Goal: Book appointment/travel/reservation

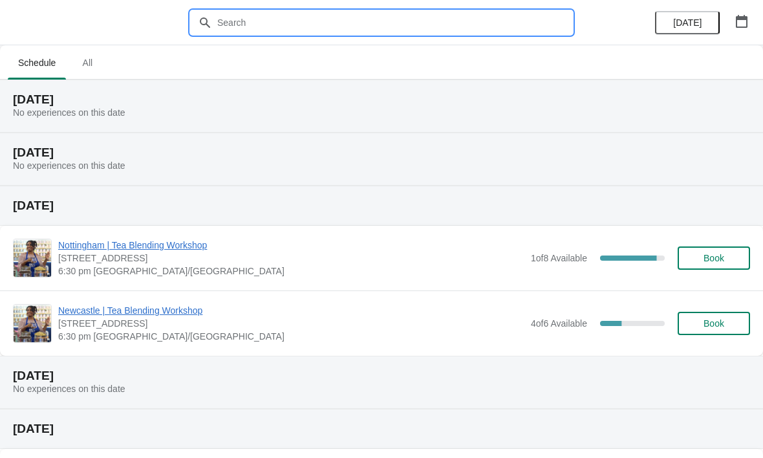
click at [436, 25] on input "text" at bounding box center [395, 22] width 356 height 23
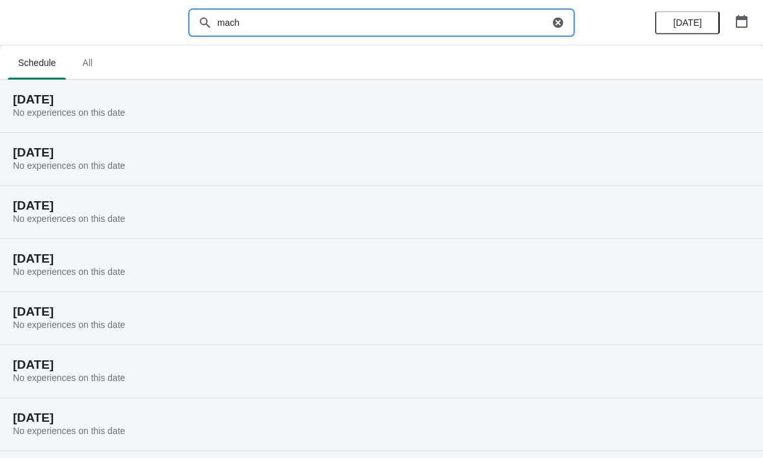
type input "mach"
click at [555, 22] on icon "button" at bounding box center [558, 22] width 10 height 10
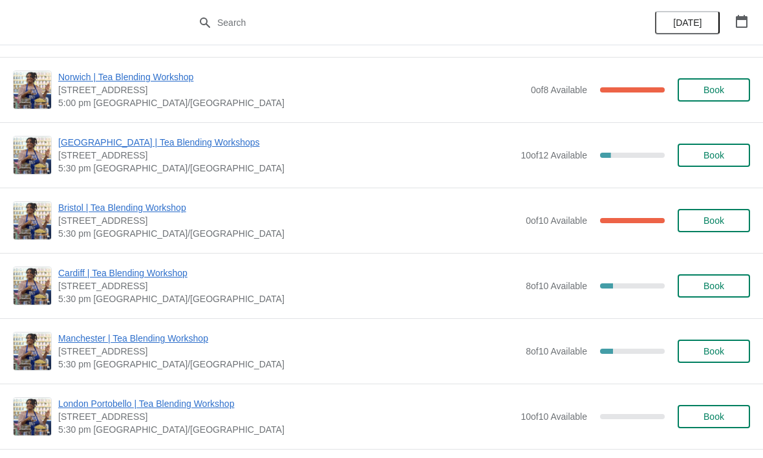
scroll to position [524, 0]
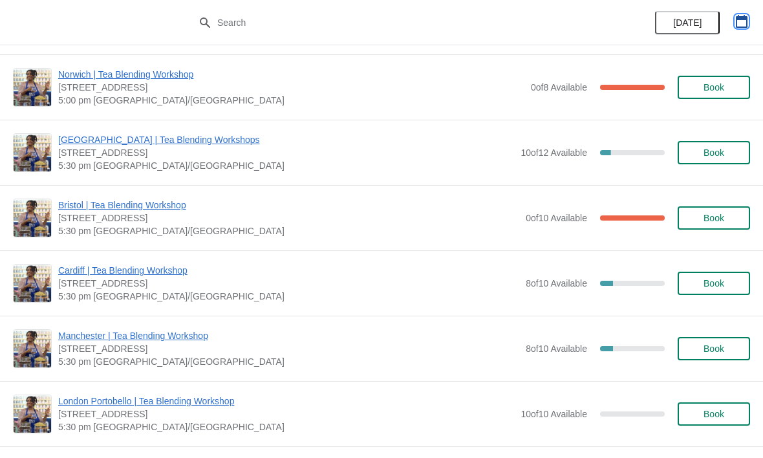
click at [745, 19] on icon "button" at bounding box center [742, 21] width 12 height 13
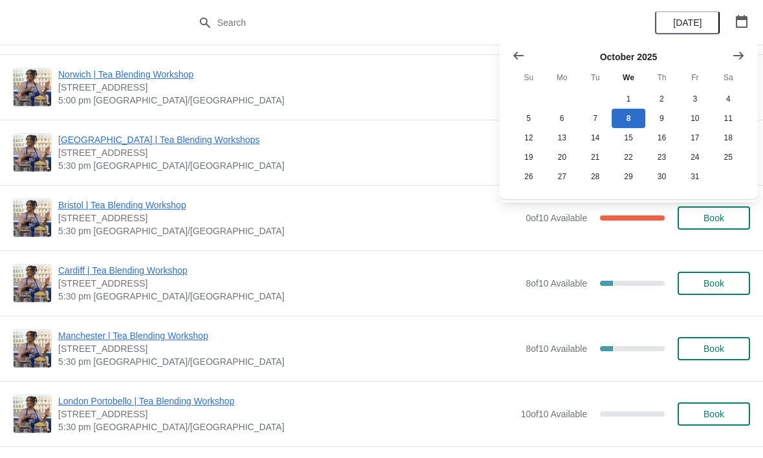
click at [737, 55] on icon "Show next month, November 2025" at bounding box center [738, 55] width 10 height 8
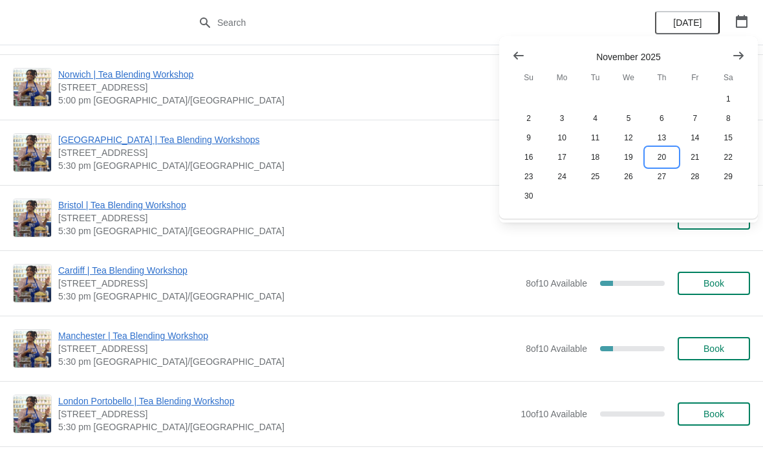
click at [665, 157] on button "20" at bounding box center [661, 156] width 33 height 19
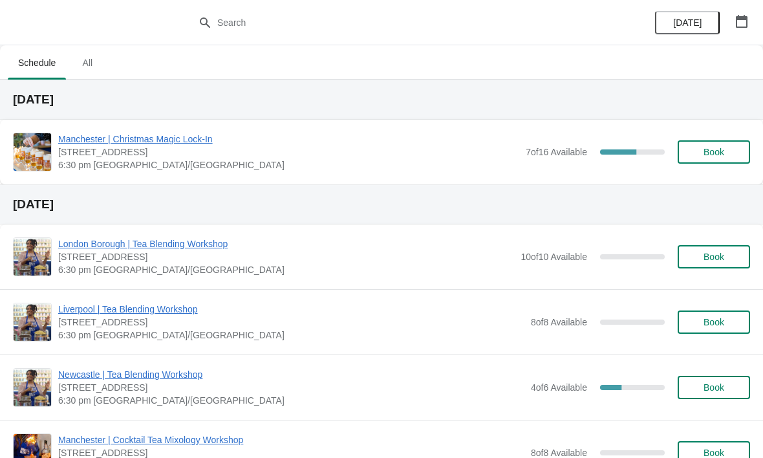
click at [719, 153] on span "Book" at bounding box center [713, 152] width 21 height 10
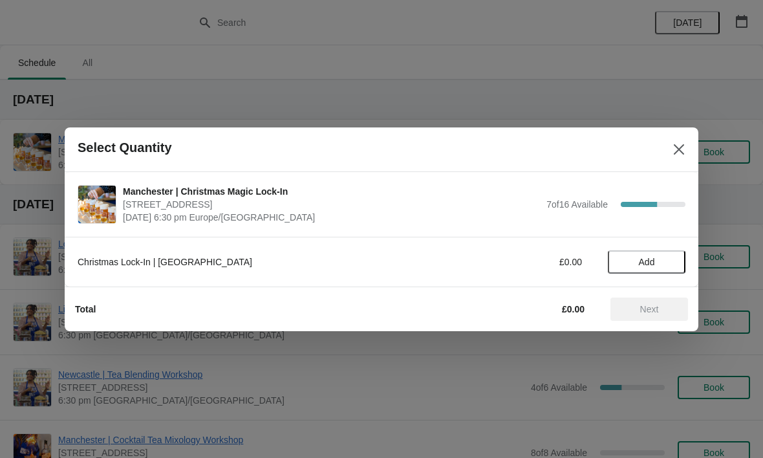
click at [650, 262] on span "Add" at bounding box center [647, 262] width 16 height 10
click at [670, 256] on icon at bounding box center [669, 262] width 14 height 14
click at [657, 306] on span "Next" at bounding box center [649, 309] width 19 height 10
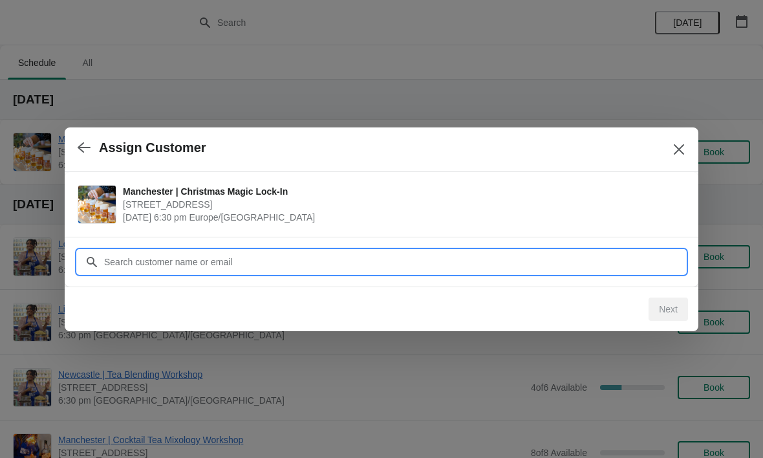
click at [407, 254] on input "Customer" at bounding box center [394, 261] width 582 height 23
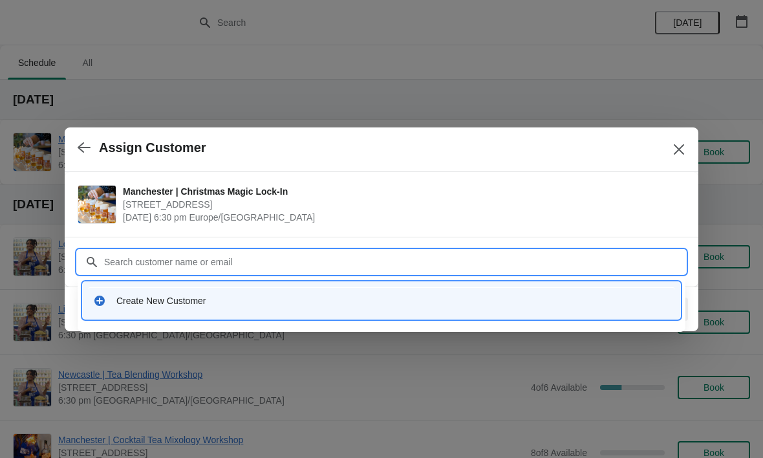
click at [367, 283] on div "Create New Customer" at bounding box center [381, 300] width 597 height 37
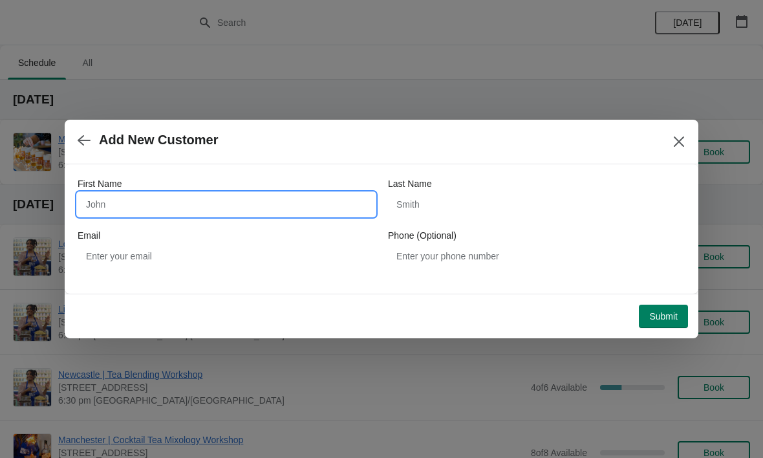
click at [283, 193] on input "First Name" at bounding box center [226, 204] width 297 height 23
type input "[PERSON_NAME]"
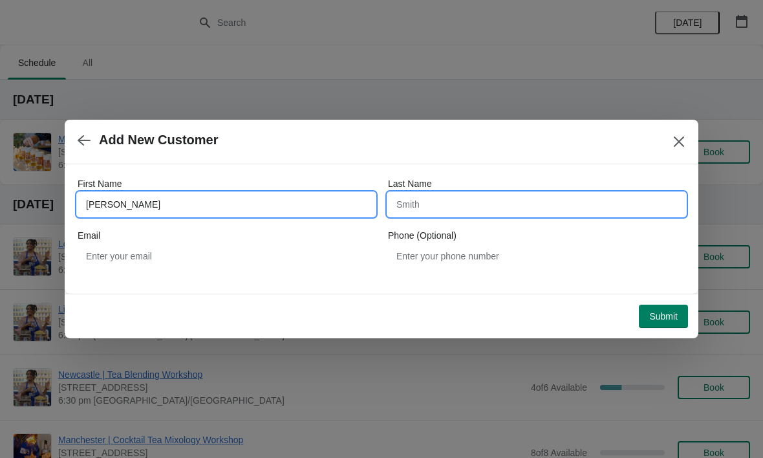
click at [486, 211] on input "Last Name" at bounding box center [536, 204] width 297 height 23
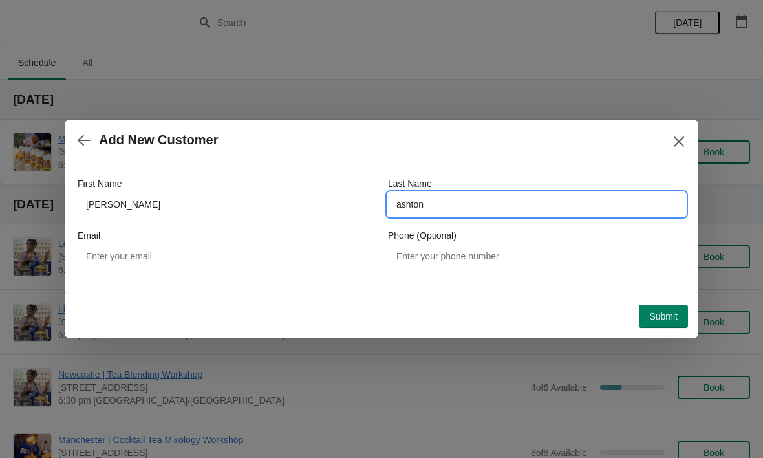
type input "ashton"
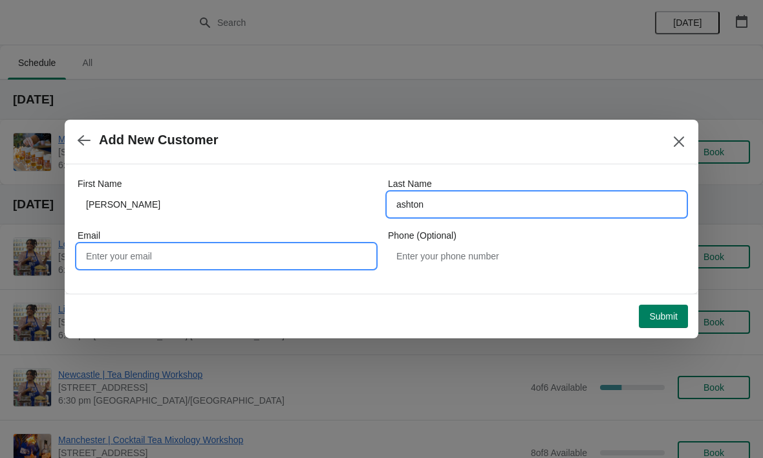
click at [243, 267] on input "Email" at bounding box center [226, 255] width 297 height 23
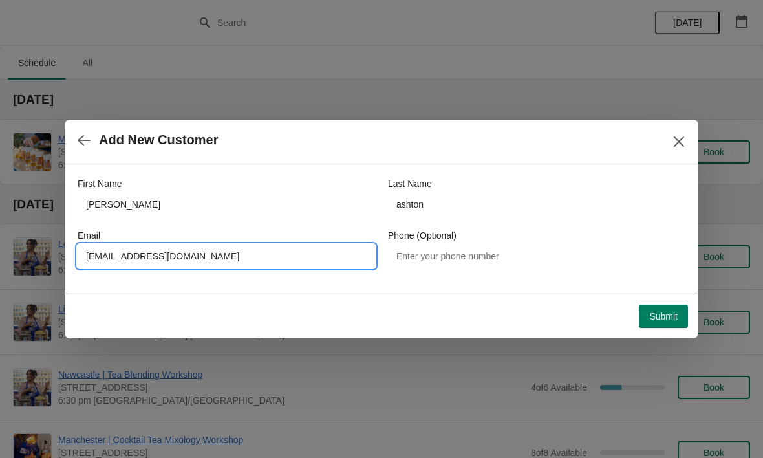
type input "[EMAIL_ADDRESS][DOMAIN_NAME]"
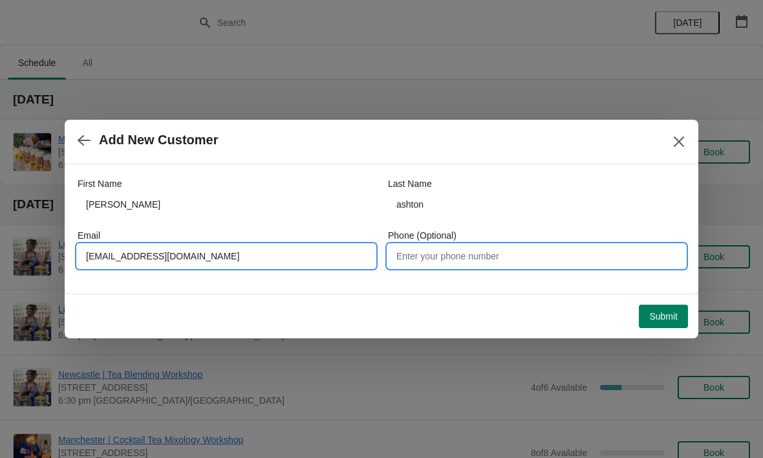
click at [477, 267] on input "Phone (Optional)" at bounding box center [536, 255] width 297 height 23
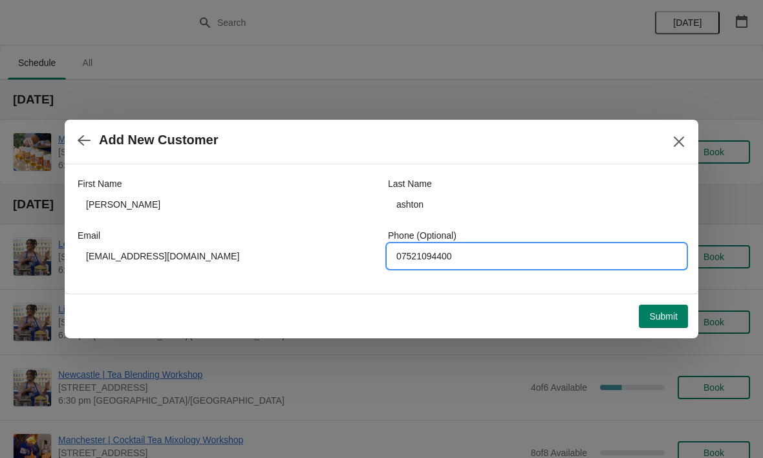
type input "07521094400"
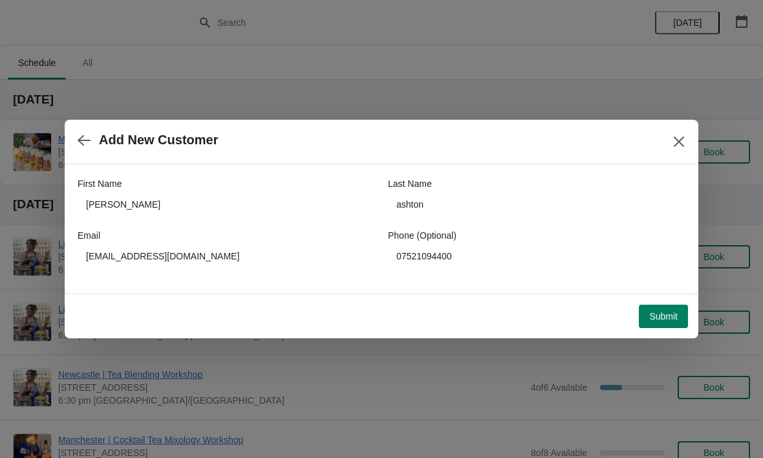
click at [669, 318] on span "Submit" at bounding box center [663, 316] width 28 height 10
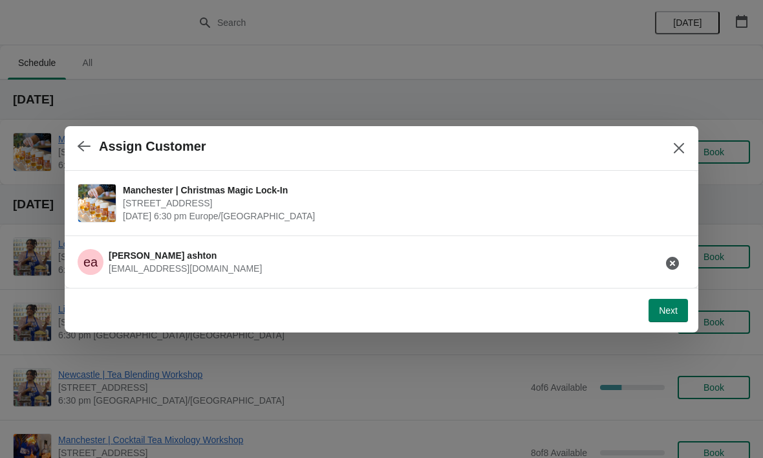
click at [672, 305] on span "Next" at bounding box center [668, 310] width 19 height 10
select select "No"
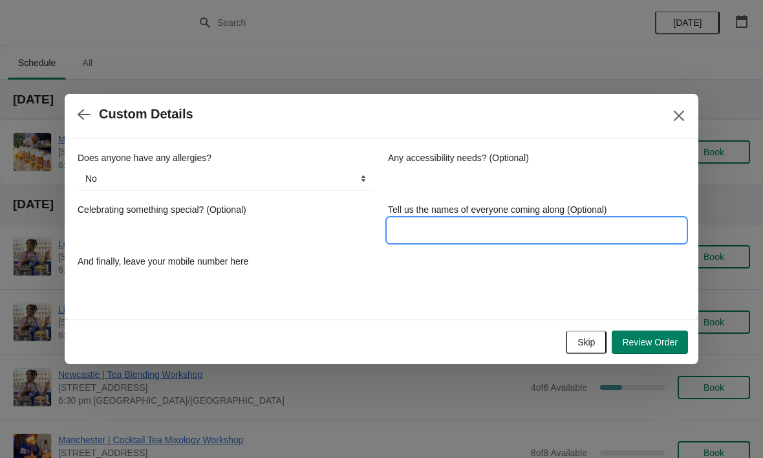
click at [438, 236] on input "Tell us the names of everyone coming along (Optional)" at bounding box center [536, 229] width 297 height 23
type input "r"
type input "[PERSON_NAME] and [PERSON_NAME]"
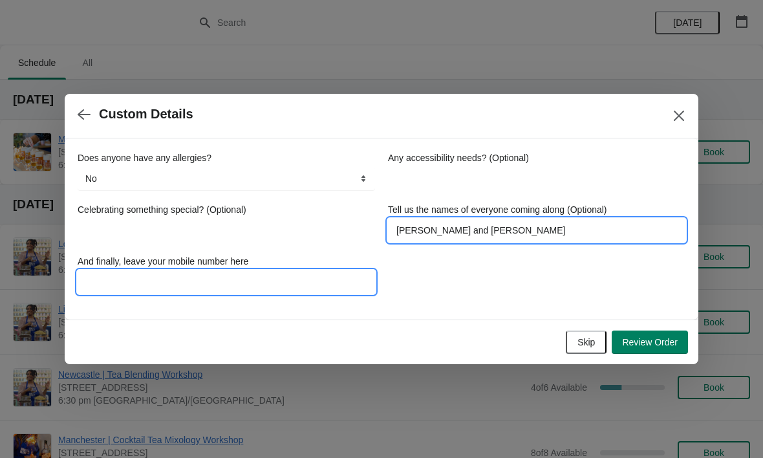
click at [282, 288] on input "And finally, leave your mobile number here" at bounding box center [226, 281] width 297 height 23
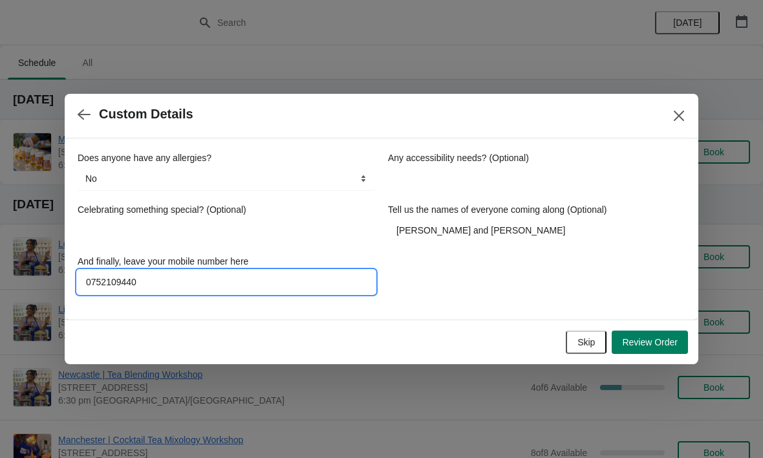
type input "07521094400"
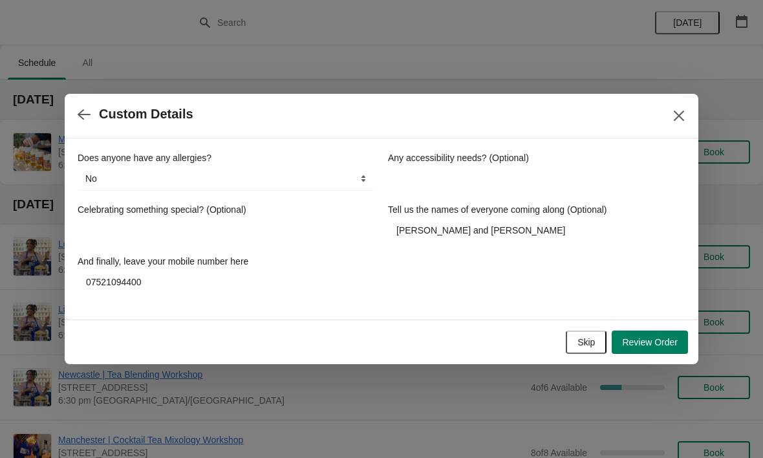
click at [670, 345] on span "Review Order" at bounding box center [650, 342] width 56 height 10
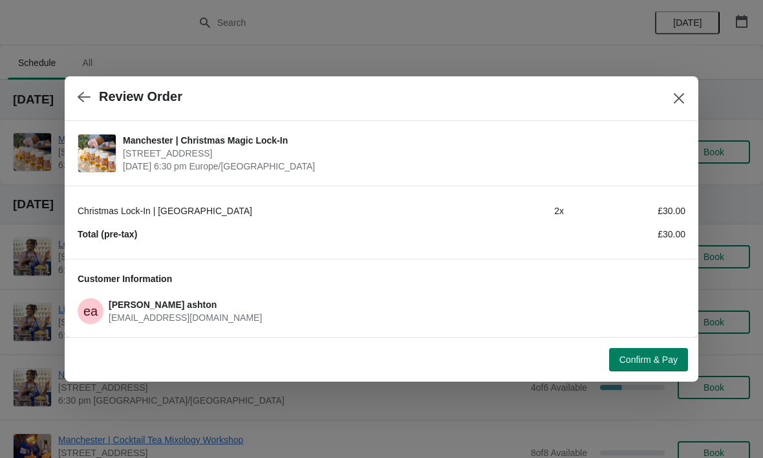
click at [665, 357] on span "Confirm & Pay" at bounding box center [648, 359] width 58 height 10
